Goal: Information Seeking & Learning: Learn about a topic

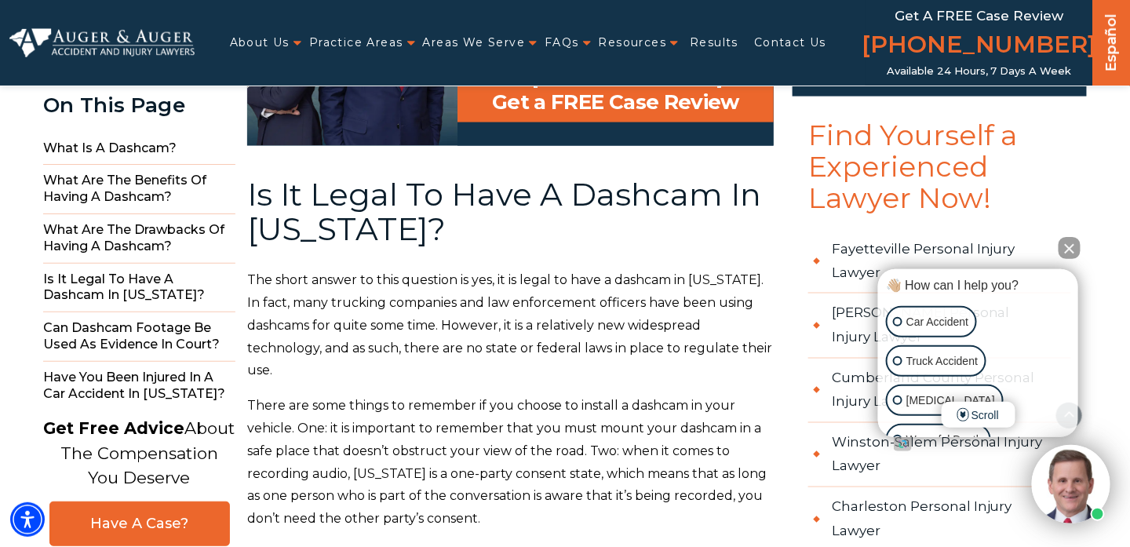
scroll to position [2755, 0]
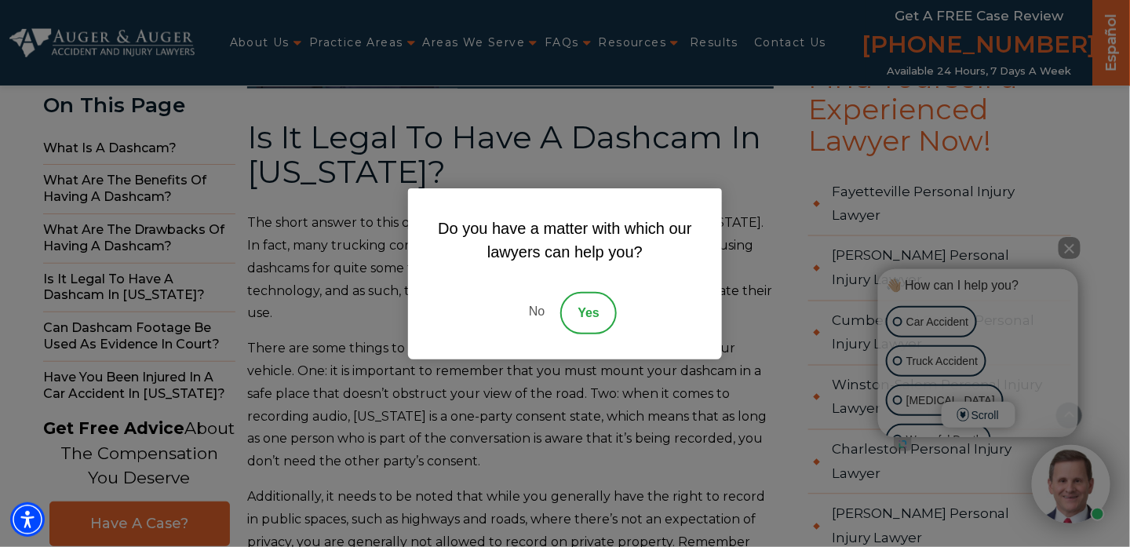
click at [530, 310] on link "No" at bounding box center [536, 313] width 47 height 42
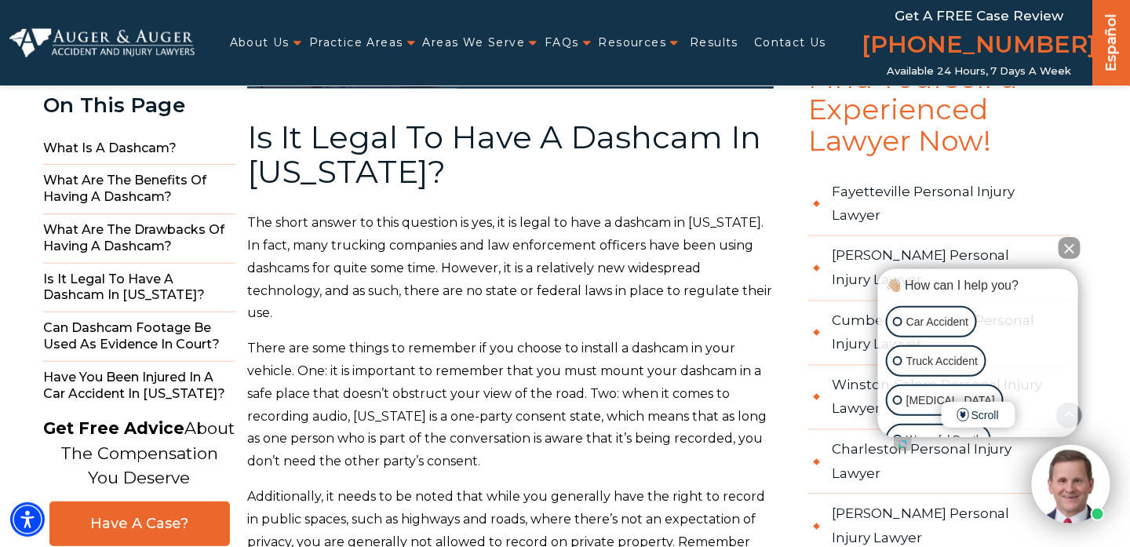
scroll to position [2990, 0]
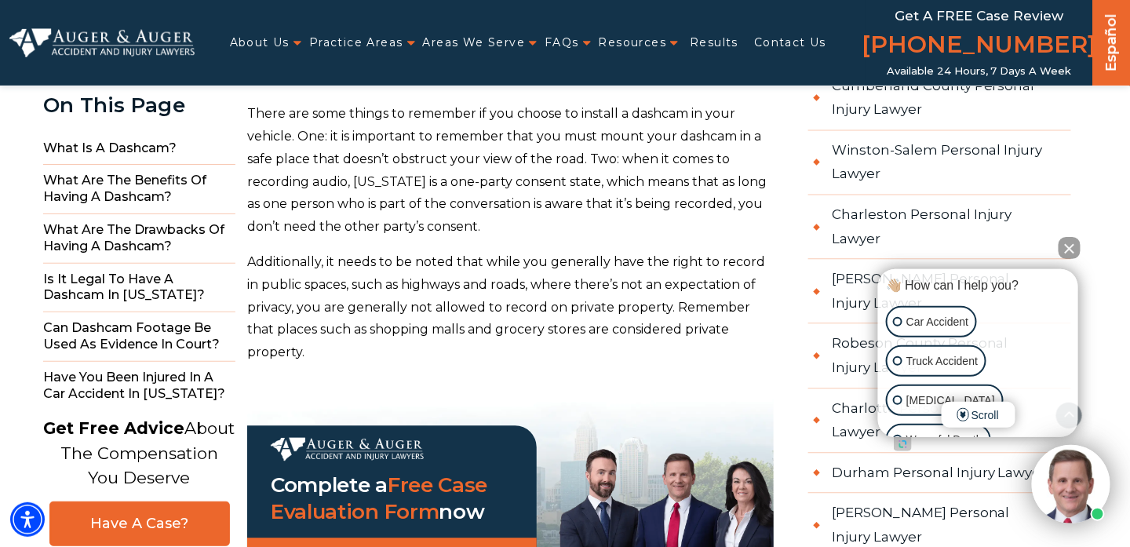
drag, startPoint x: 341, startPoint y: 212, endPoint x: 524, endPoint y: 217, distance: 183.7
click at [524, 217] on p "There are some things to remember if you choose to install a dashcam in your ve…" at bounding box center [510, 171] width 527 height 136
drag, startPoint x: 520, startPoint y: 221, endPoint x: 246, endPoint y: 108, distance: 296.3
click at [247, 108] on p "There are some things to remember if you choose to install a dashcam in your ve…" at bounding box center [510, 171] width 527 height 136
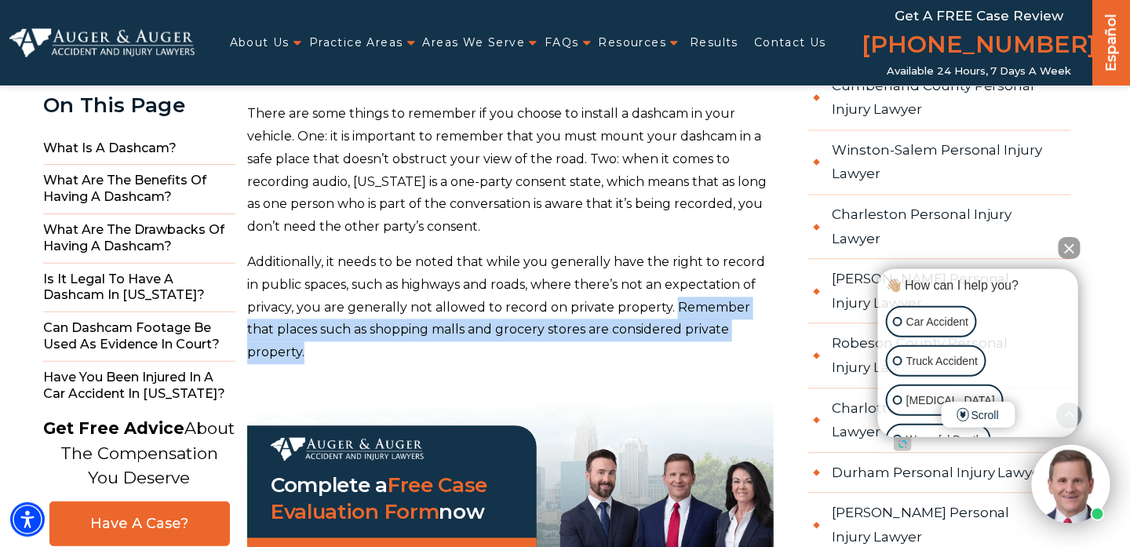
drag, startPoint x: 669, startPoint y: 306, endPoint x: 779, endPoint y: 326, distance: 111.6
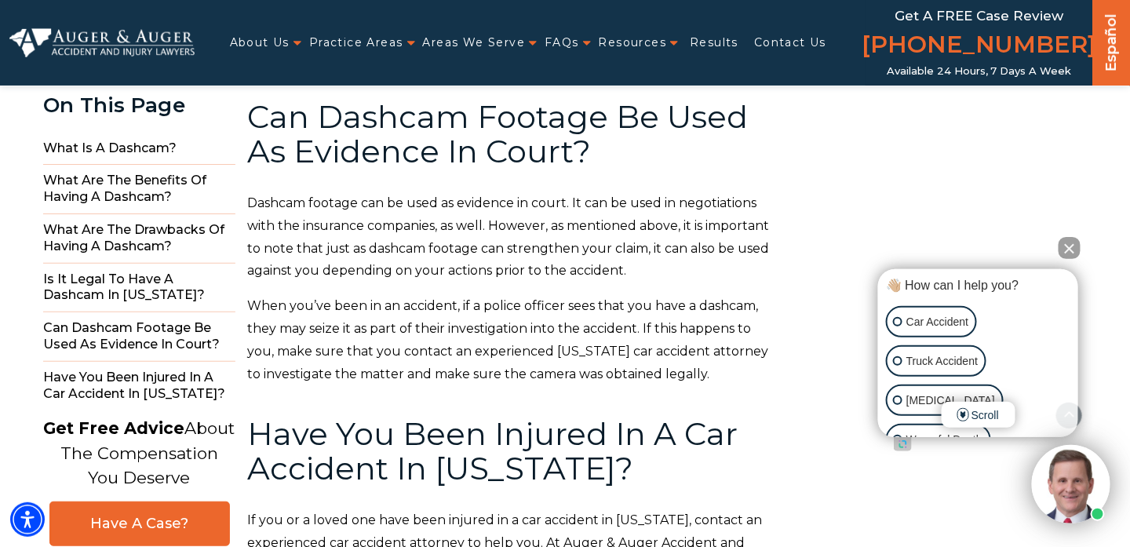
scroll to position [3461, 0]
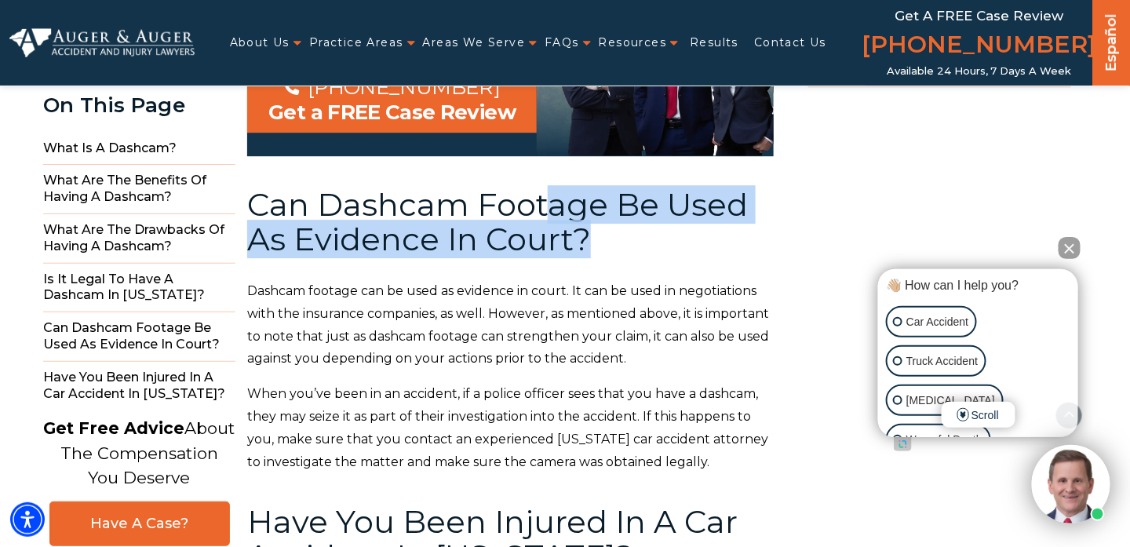
drag, startPoint x: 590, startPoint y: 181, endPoint x: 688, endPoint y: 232, distance: 110.2
click at [688, 231] on h2 "Can Dashcam Footage Be Used As Evidence In Court?" at bounding box center [510, 222] width 527 height 69
click at [688, 232] on h2 "Can Dashcam Footage Be Used As Evidence In Court?" at bounding box center [510, 222] width 527 height 69
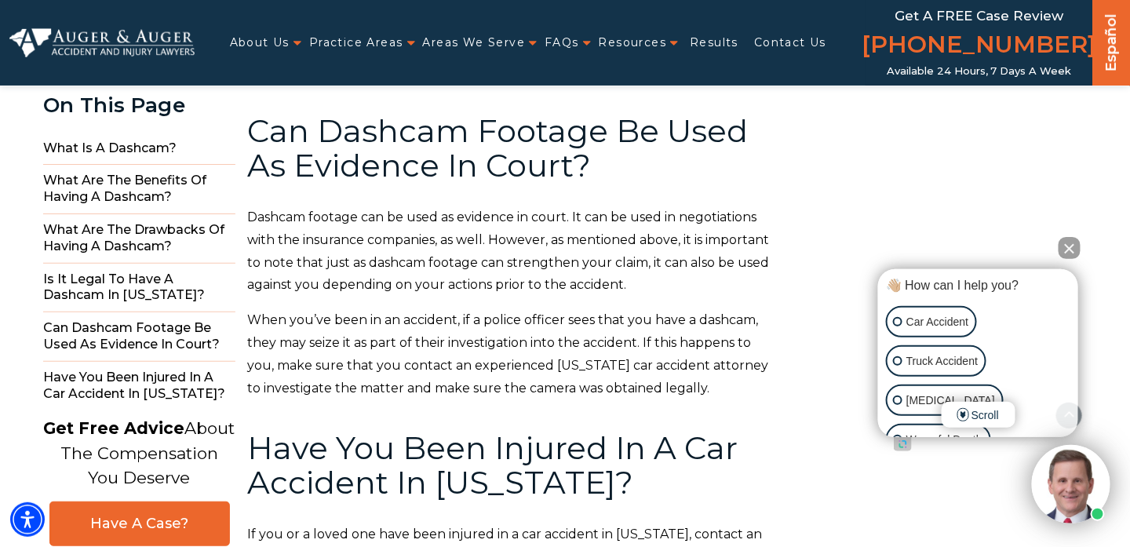
scroll to position [3540, 0]
